Goal: Navigation & Orientation: Find specific page/section

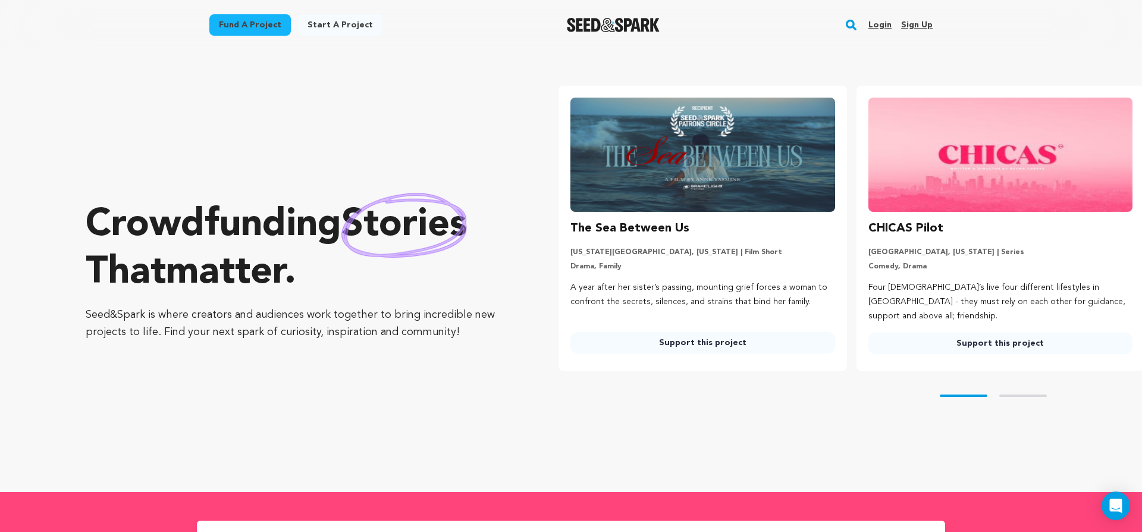
click at [879, 26] on link "Login" at bounding box center [880, 24] width 23 height 19
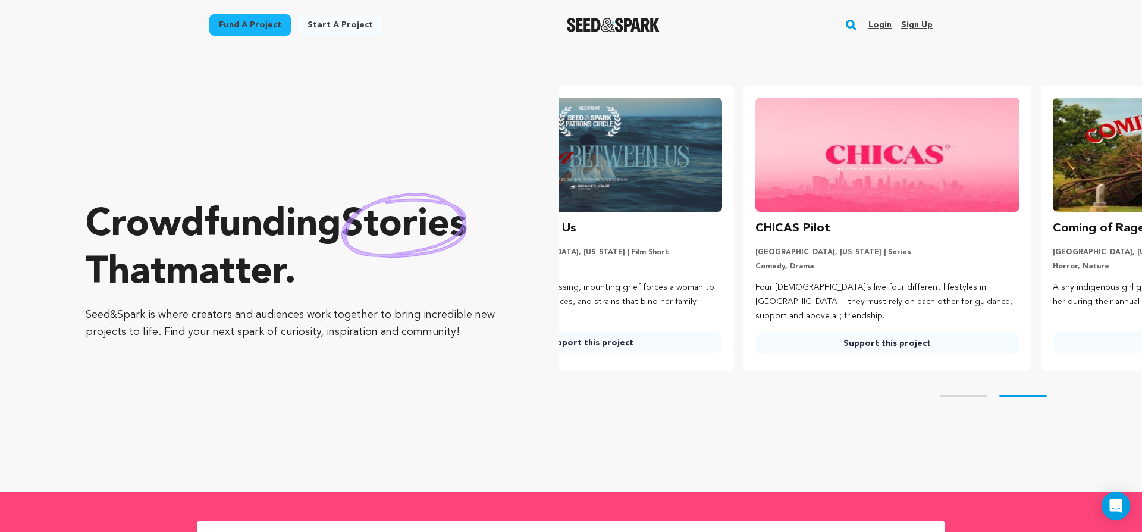
scroll to position [0, 237]
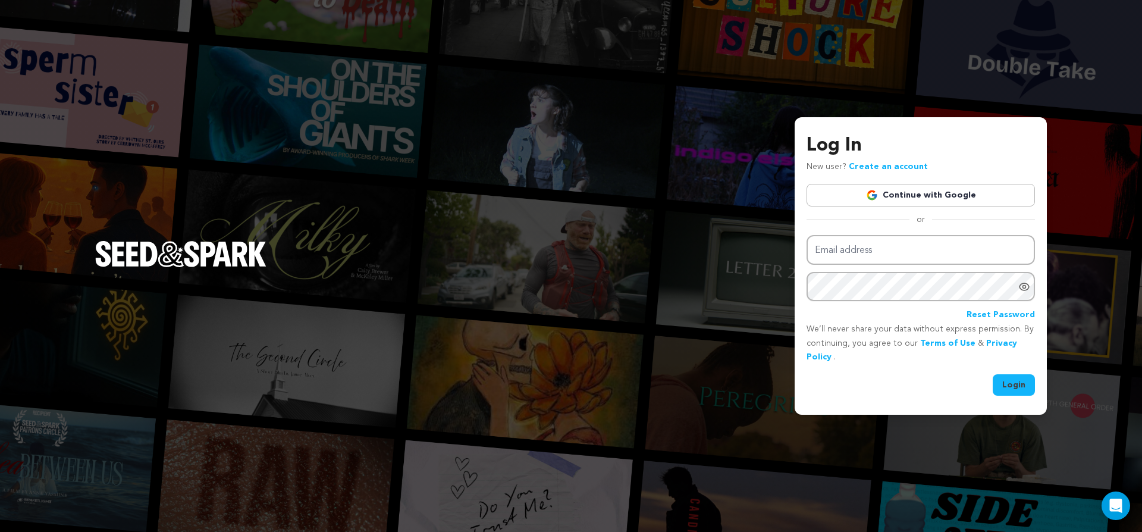
click at [892, 195] on link "Continue with Google" at bounding box center [921, 195] width 228 height 23
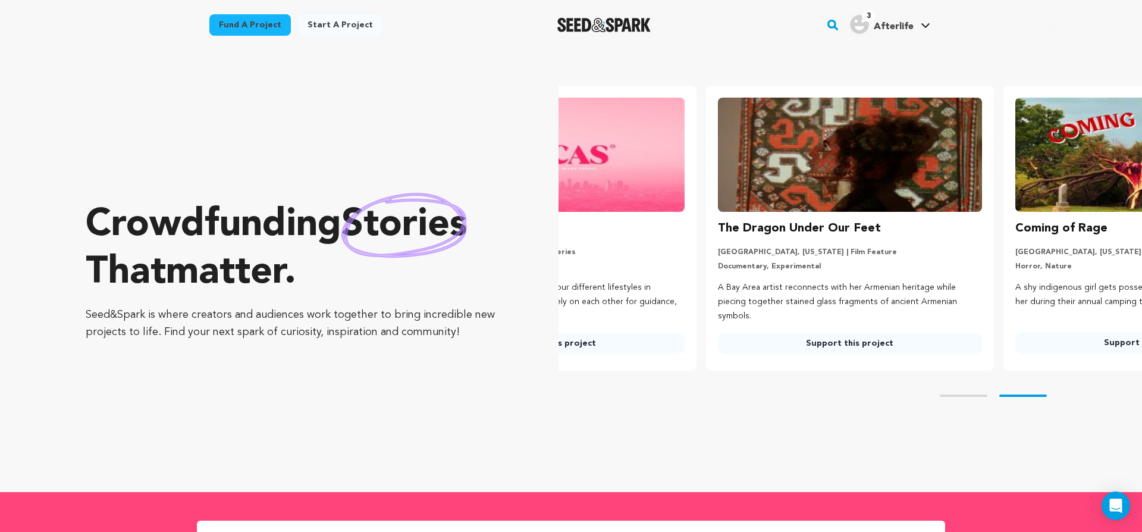
scroll to position [0, 307]
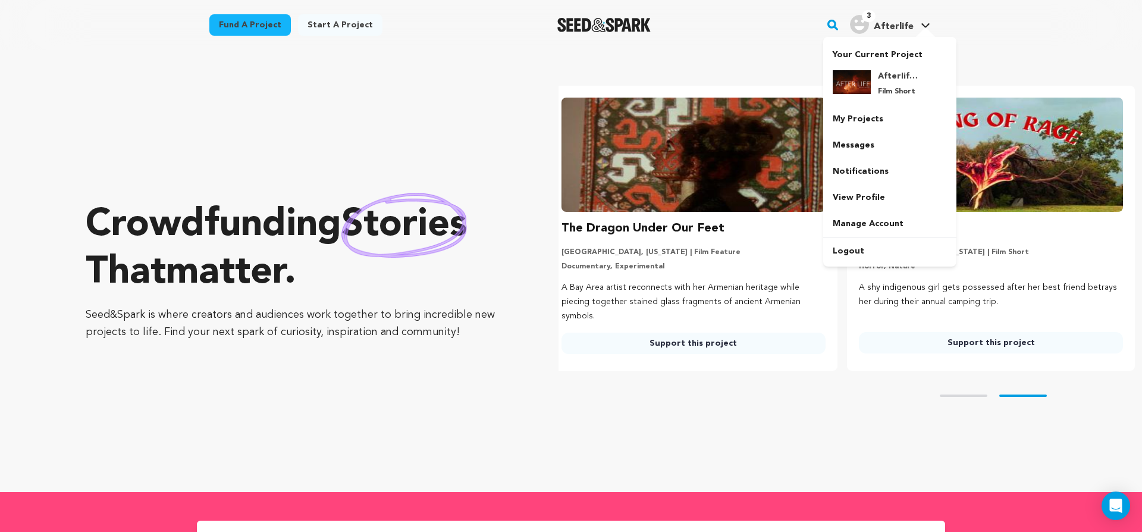
click at [873, 24] on div "3 Afterlife" at bounding box center [882, 24] width 64 height 19
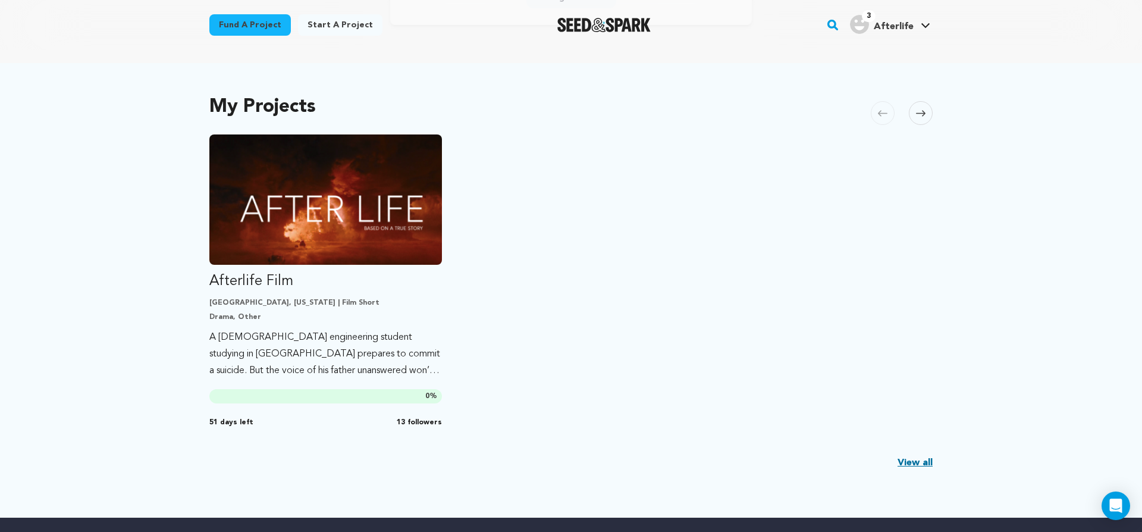
scroll to position [172, 0]
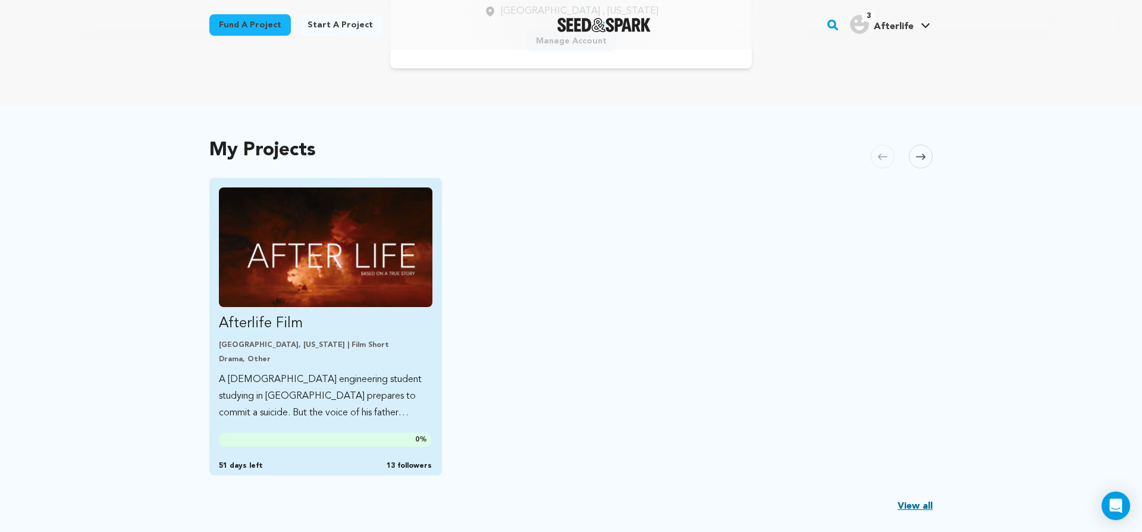
click at [317, 245] on img "Fund Afterlife Film" at bounding box center [326, 247] width 214 height 120
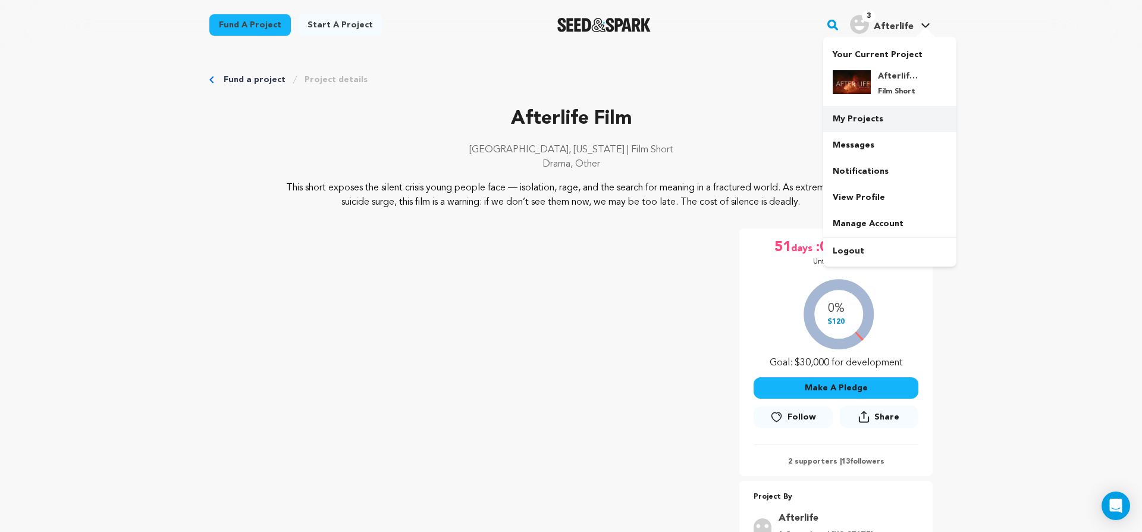
click at [855, 123] on link "My Projects" at bounding box center [889, 119] width 133 height 26
